Goal: Information Seeking & Learning: Learn about a topic

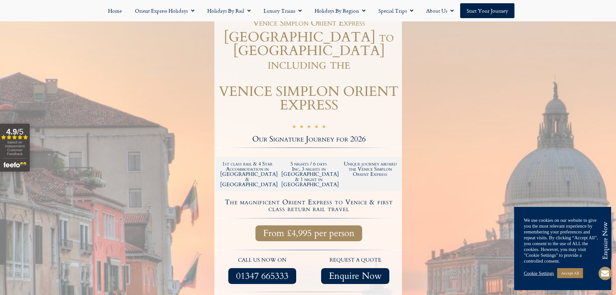
scroll to position [65, 0]
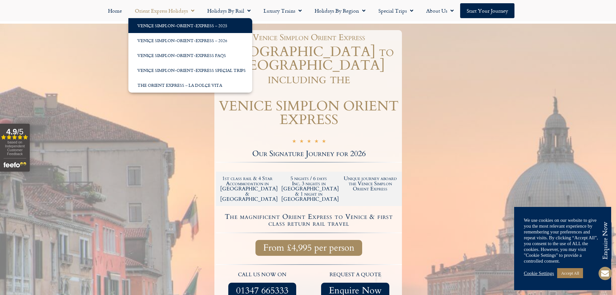
click at [171, 23] on link "Venice Simplon-Orient-Express – 2025" at bounding box center [190, 25] width 124 height 15
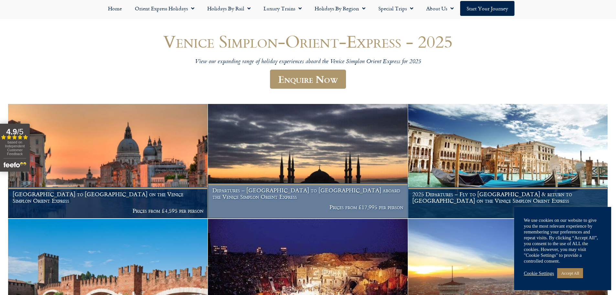
scroll to position [65, 0]
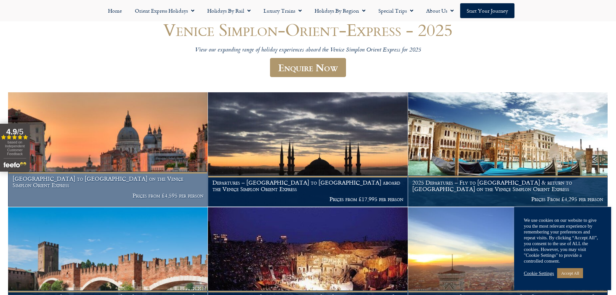
click at [124, 142] on img at bounding box center [108, 149] width 200 height 114
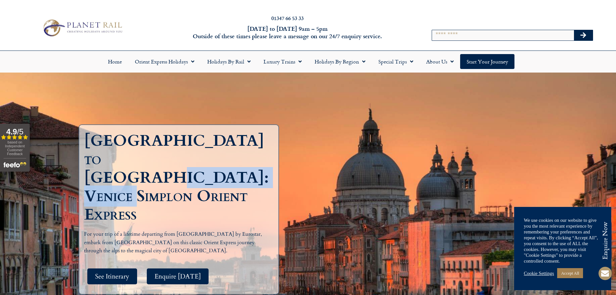
click at [175, 171] on h1 "[GEOGRAPHIC_DATA] to [GEOGRAPHIC_DATA]: Venice Simplon Orient Express" at bounding box center [176, 177] width 185 height 92
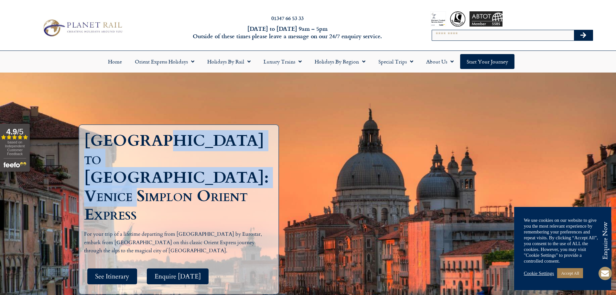
click at [335, 169] on div "[GEOGRAPHIC_DATA] to [GEOGRAPHIC_DATA]: Venice Simplon Orient Express For your …" at bounding box center [308, 212] width 466 height 280
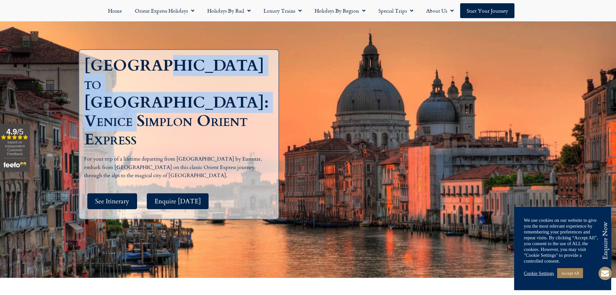
scroll to position [194, 0]
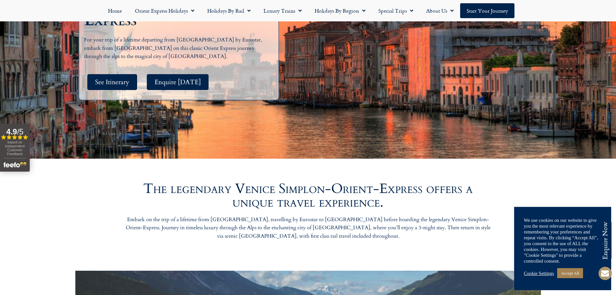
drag, startPoint x: 177, startPoint y: 138, endPoint x: 161, endPoint y: 130, distance: 17.5
click at [176, 138] on div "[GEOGRAPHIC_DATA] to [GEOGRAPHIC_DATA]: Venice Simplon Orient Express For your …" at bounding box center [308, 18] width 466 height 280
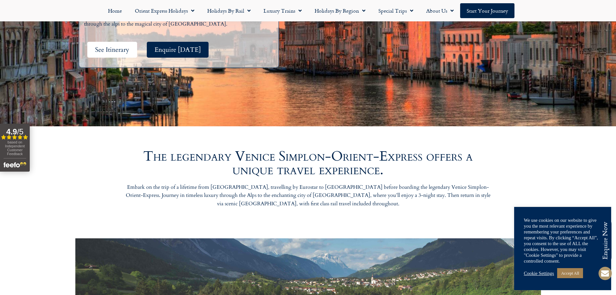
click at [120, 46] on span "See Itinerary" at bounding box center [112, 50] width 34 height 8
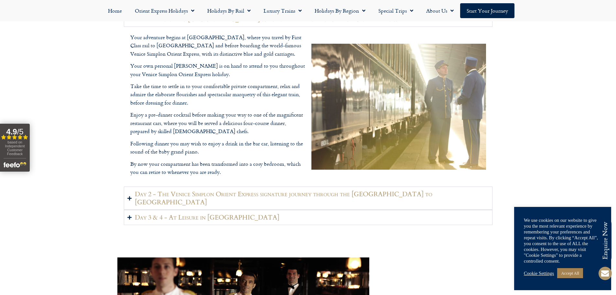
scroll to position [865, 0]
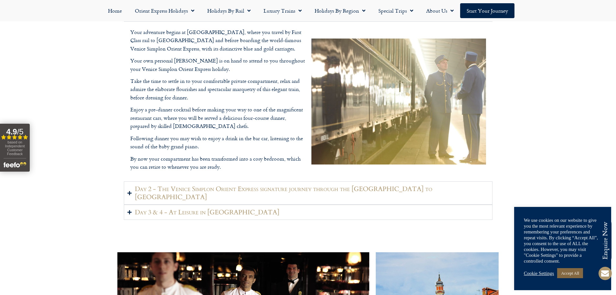
click at [573, 274] on link "Accept All" at bounding box center [570, 273] width 26 height 10
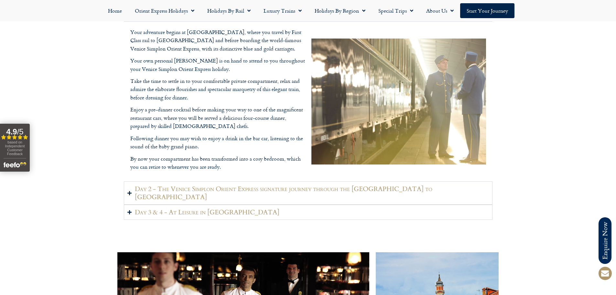
click at [94, 120] on div "Day 1 - Travel to [GEOGRAPHIC_DATA] & board the the Venice Simplon Orient Expre…" at bounding box center [308, 113] width 616 height 220
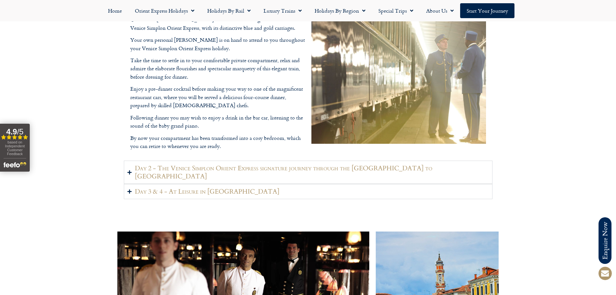
scroll to position [897, 0]
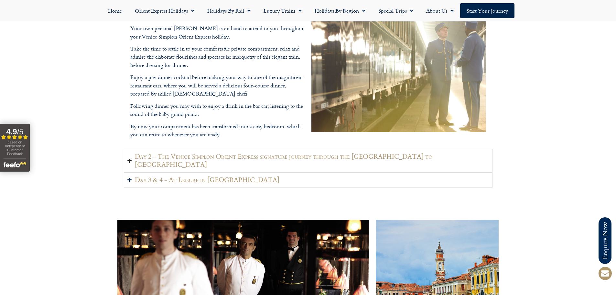
click at [129, 158] on icon "Accordion. Open links with Enter or Space, close with Escape, and navigate with…" at bounding box center [129, 160] width 4 height 5
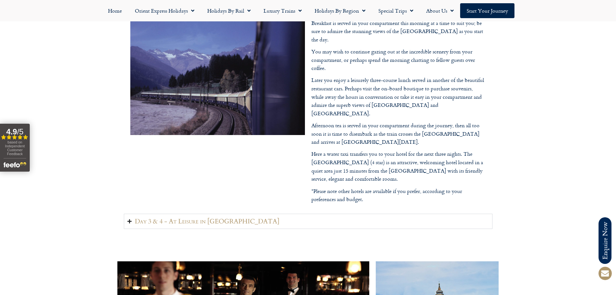
click at [130, 219] on icon "Accordion. Open links with Enter or Space, close with Escape, and navigate with…" at bounding box center [129, 221] width 4 height 5
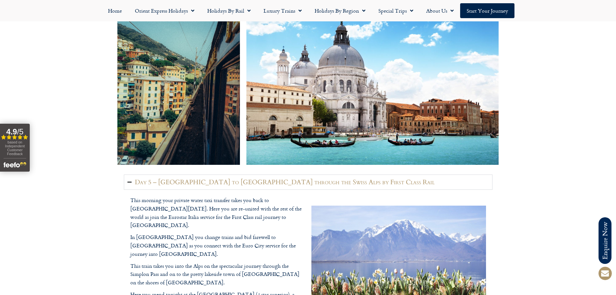
scroll to position [1350, 0]
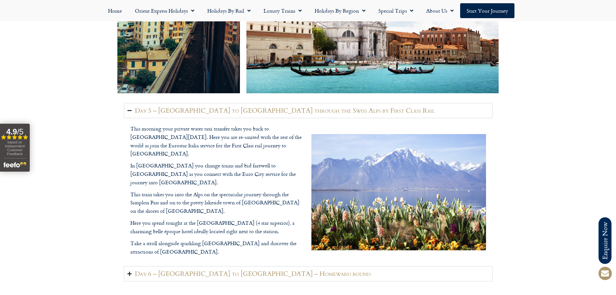
click at [129, 271] on icon "Accordion. Open links with Enter or Space, close with Escape, and navigate with…" at bounding box center [129, 273] width 4 height 5
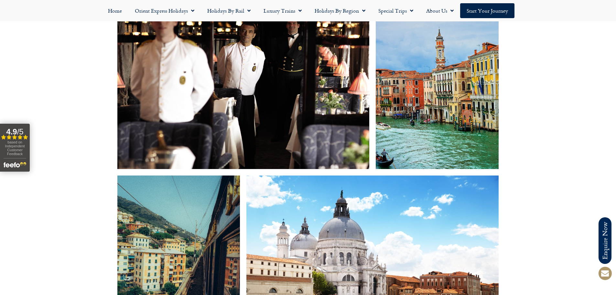
scroll to position [0, 0]
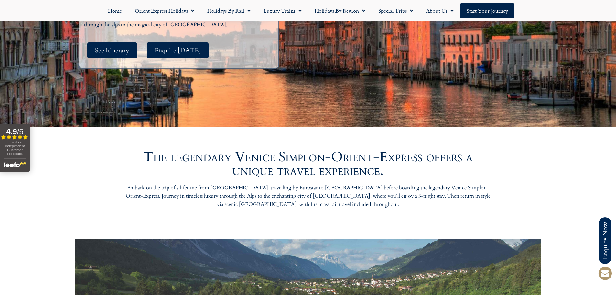
scroll to position [226, 0]
